Goal: Find specific page/section: Find specific page/section

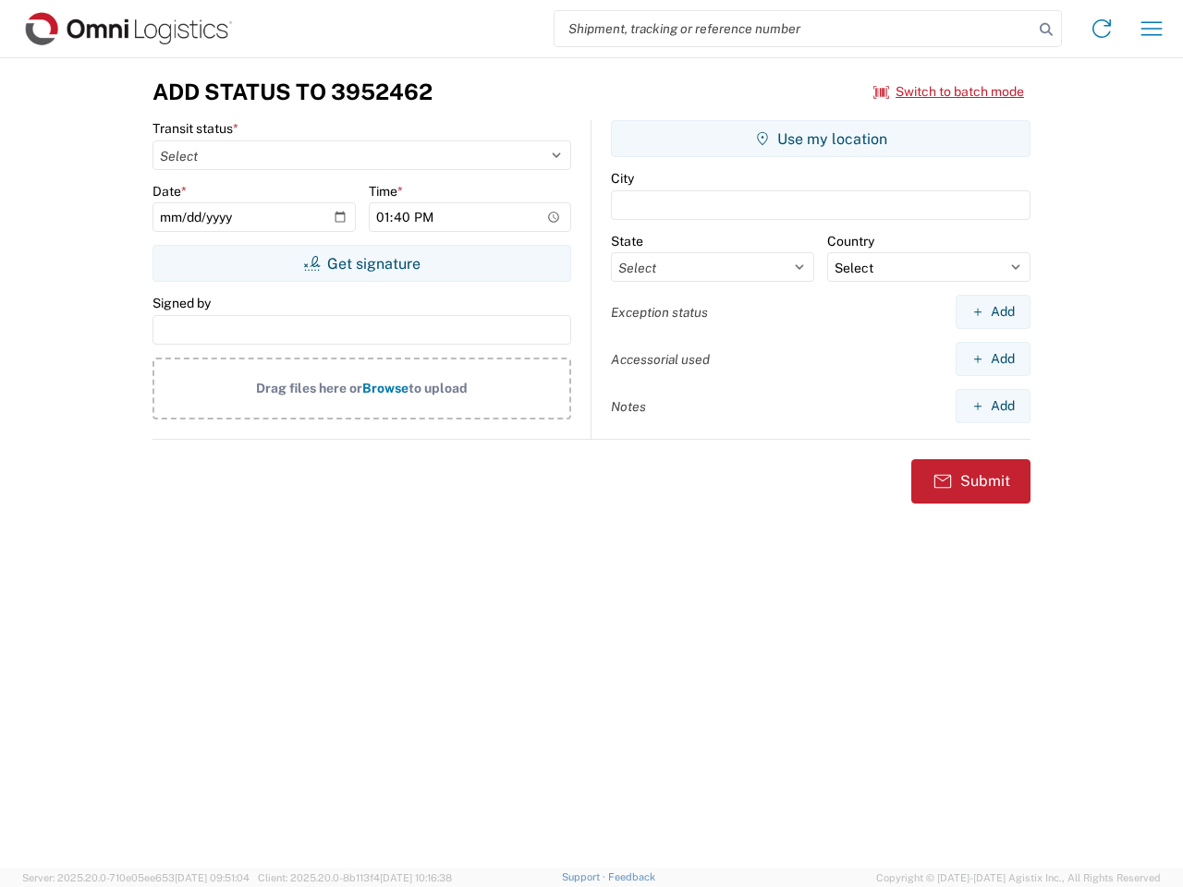
click at [794, 29] on input "search" at bounding box center [794, 28] width 479 height 35
click at [1046, 30] on icon at bounding box center [1046, 30] width 26 height 26
click at [1102, 29] on icon at bounding box center [1102, 29] width 30 height 30
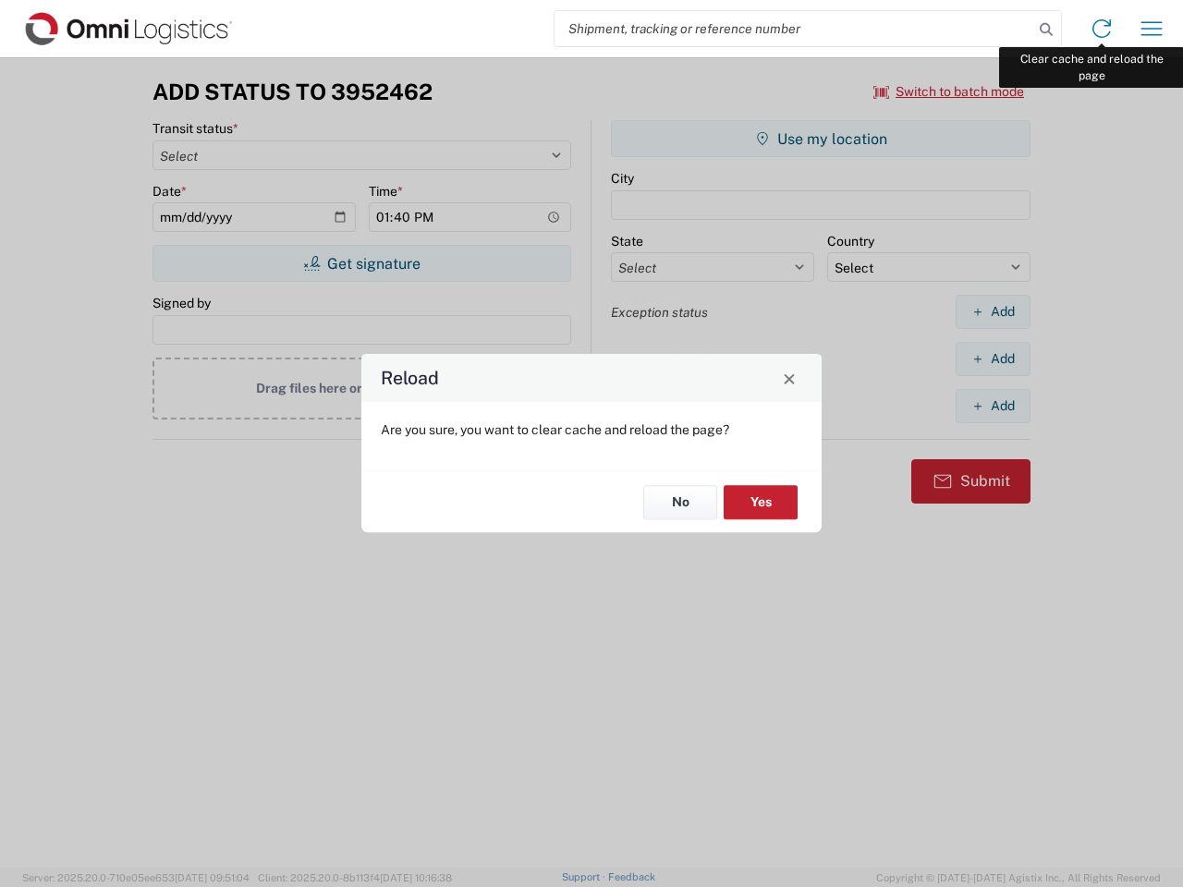
click at [1152, 29] on div "Reload Are you sure, you want to clear cache and reload the page? No Yes" at bounding box center [591, 443] width 1183 height 887
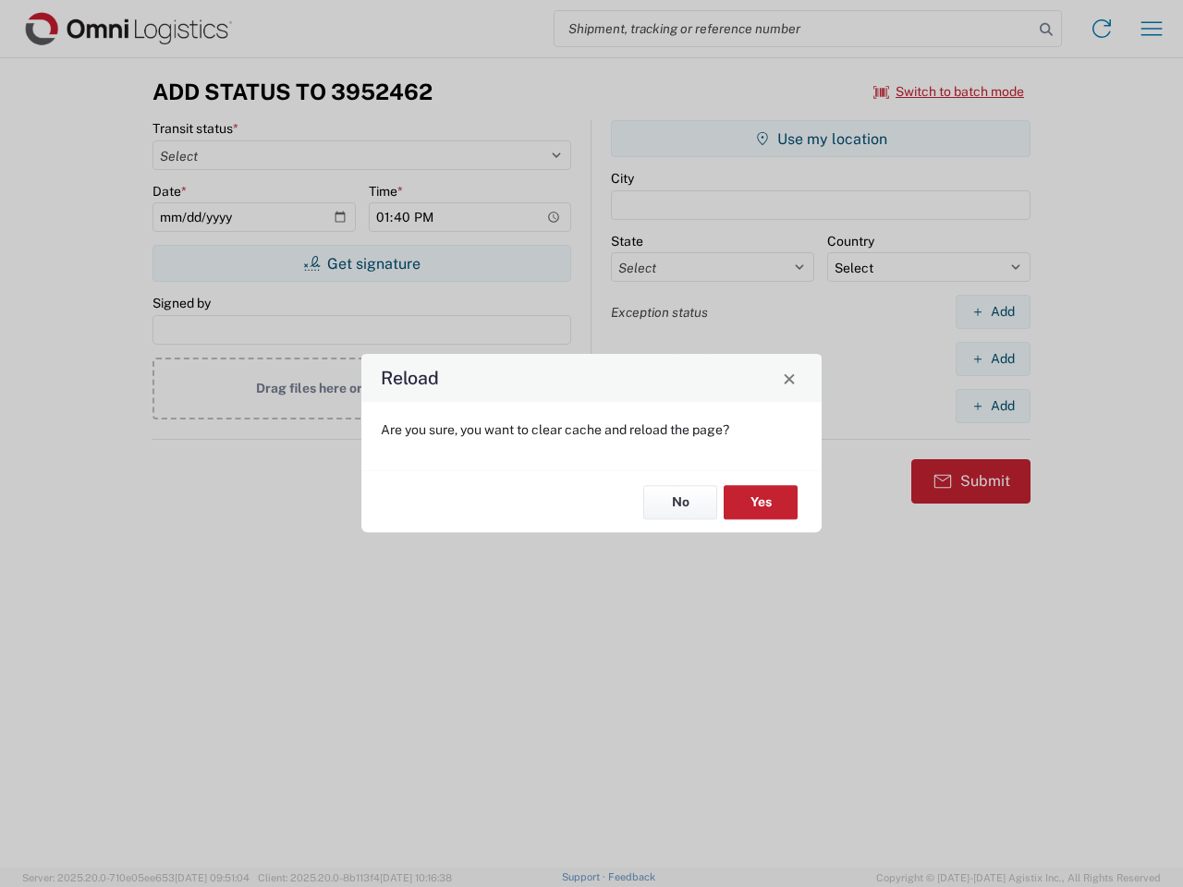
click at [949, 92] on div "Reload Are you sure, you want to clear cache and reload the page? No Yes" at bounding box center [591, 443] width 1183 height 887
click at [361, 263] on div "Reload Are you sure, you want to clear cache and reload the page? No Yes" at bounding box center [591, 443] width 1183 height 887
click at [821, 139] on div "Reload Are you sure, you want to clear cache and reload the page? No Yes" at bounding box center [591, 443] width 1183 height 887
click at [993, 312] on div "Reload Are you sure, you want to clear cache and reload the page? No Yes" at bounding box center [591, 443] width 1183 height 887
click at [993, 359] on div "Reload Are you sure, you want to clear cache and reload the page? No Yes" at bounding box center [591, 443] width 1183 height 887
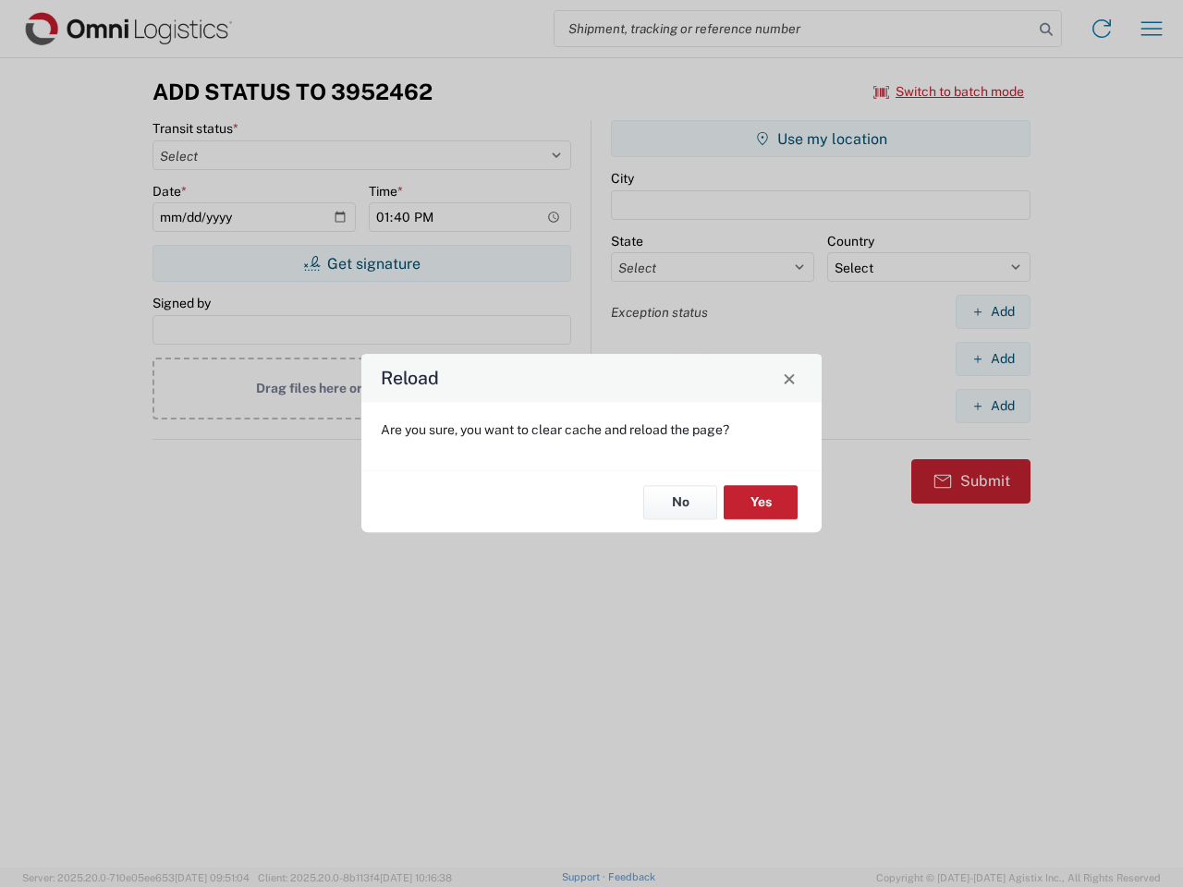
click at [993, 406] on div "Reload Are you sure, you want to clear cache and reload the page? No Yes" at bounding box center [591, 443] width 1183 height 887
